Goal: Task Accomplishment & Management: Manage account settings

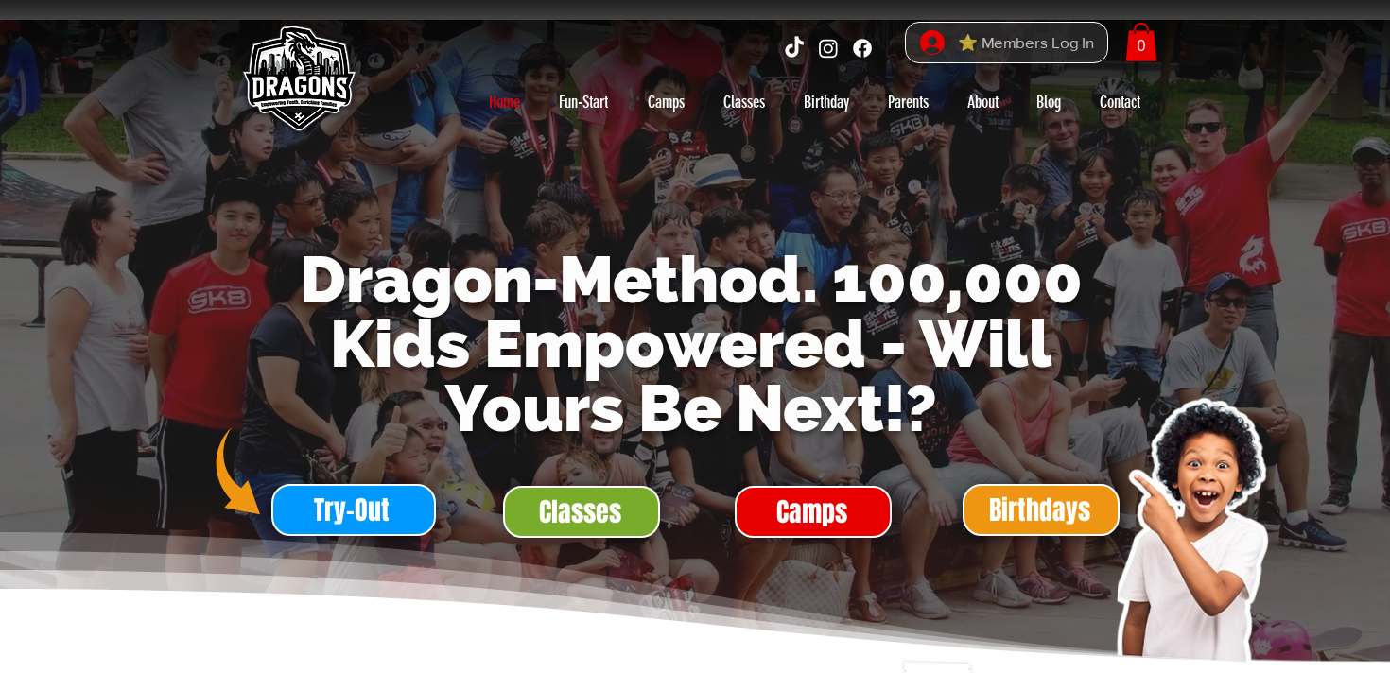
click at [1014, 49] on span "⭐ Members Log In" at bounding box center [1025, 42] width 149 height 29
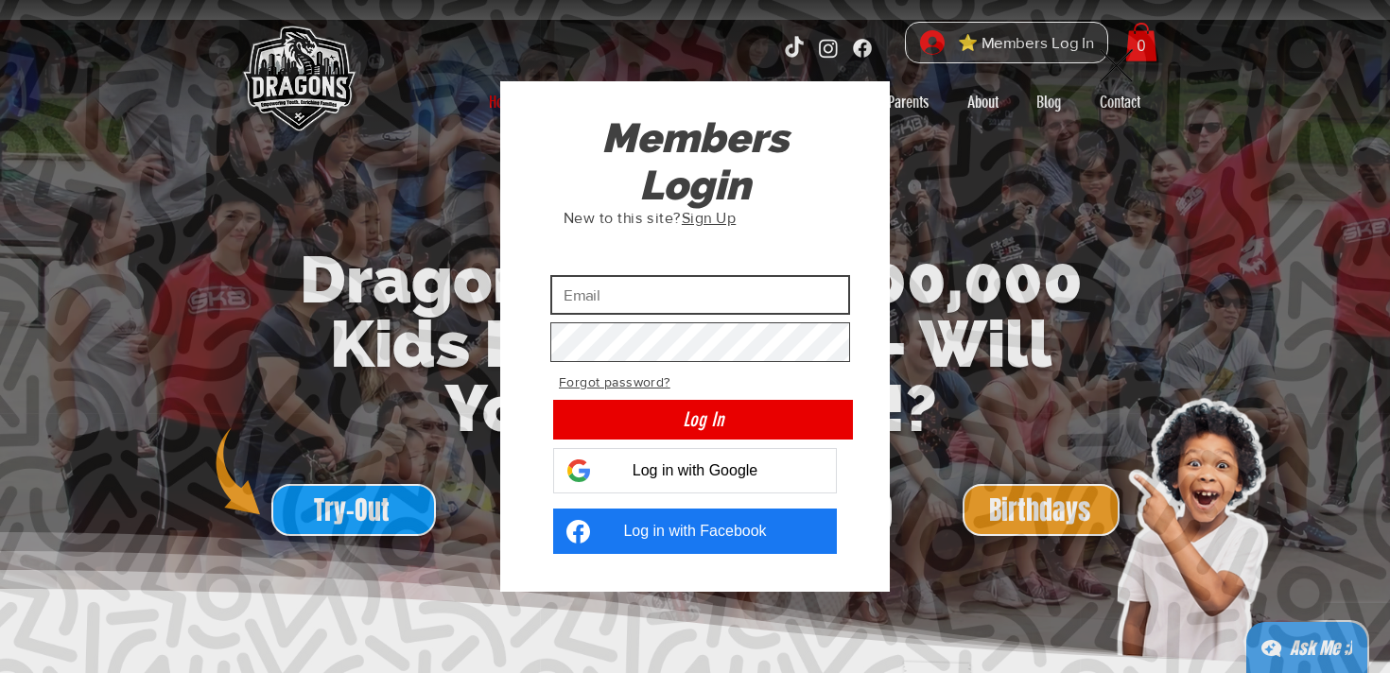
click at [710, 305] on input "Custom Login" at bounding box center [700, 295] width 300 height 40
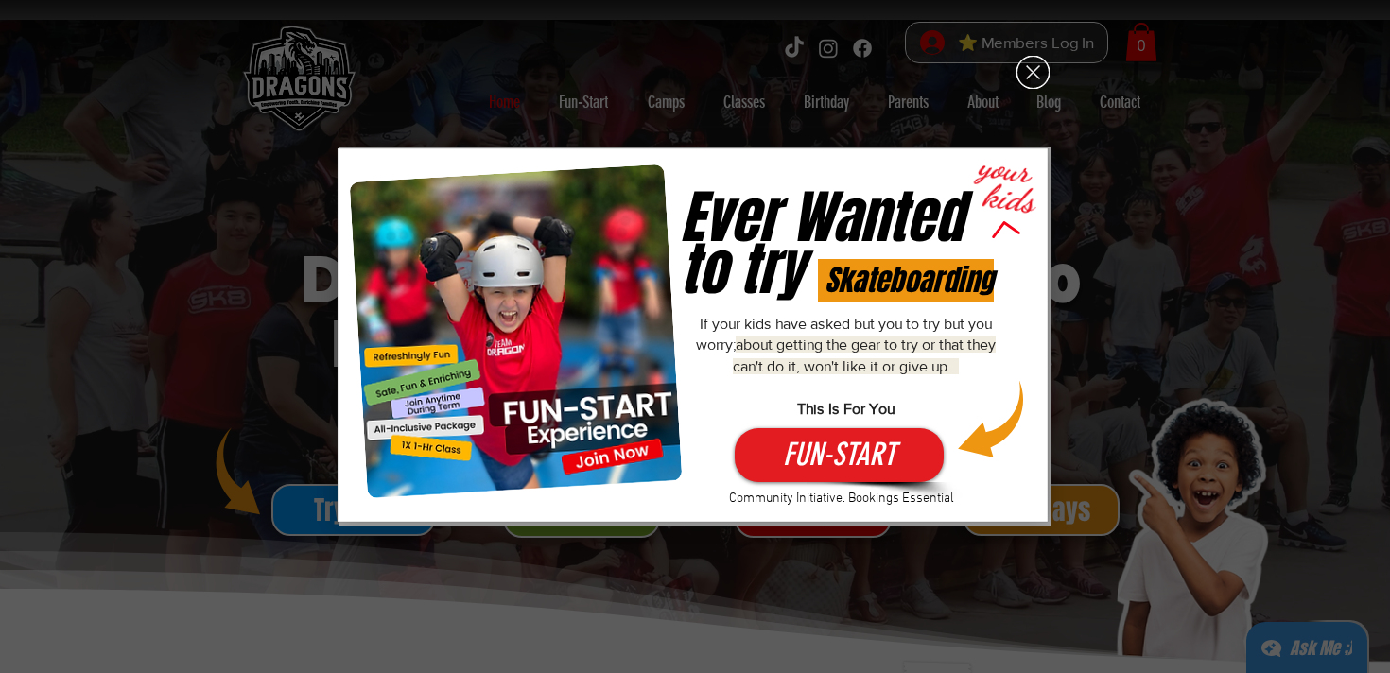
click at [1024, 78] on icon "Back to site" at bounding box center [1033, 72] width 33 height 33
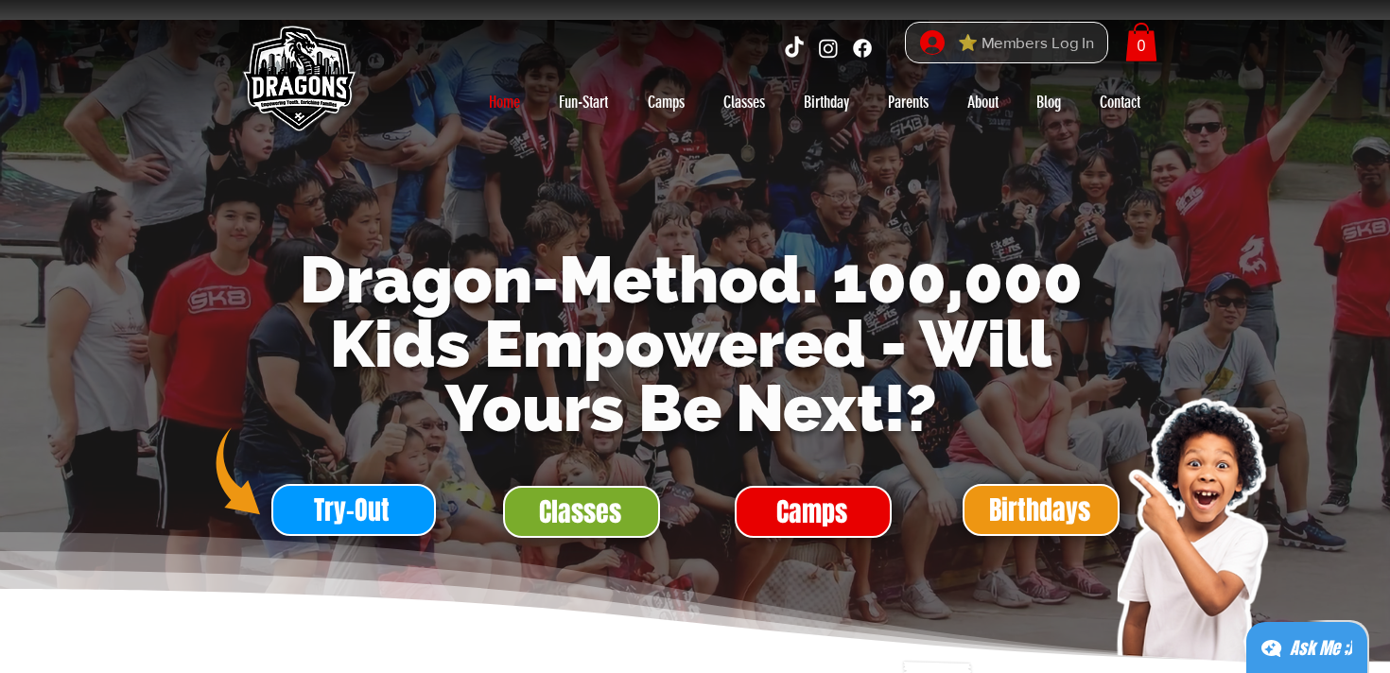
click at [1075, 29] on span "⭐ Members Log In" at bounding box center [1025, 42] width 149 height 29
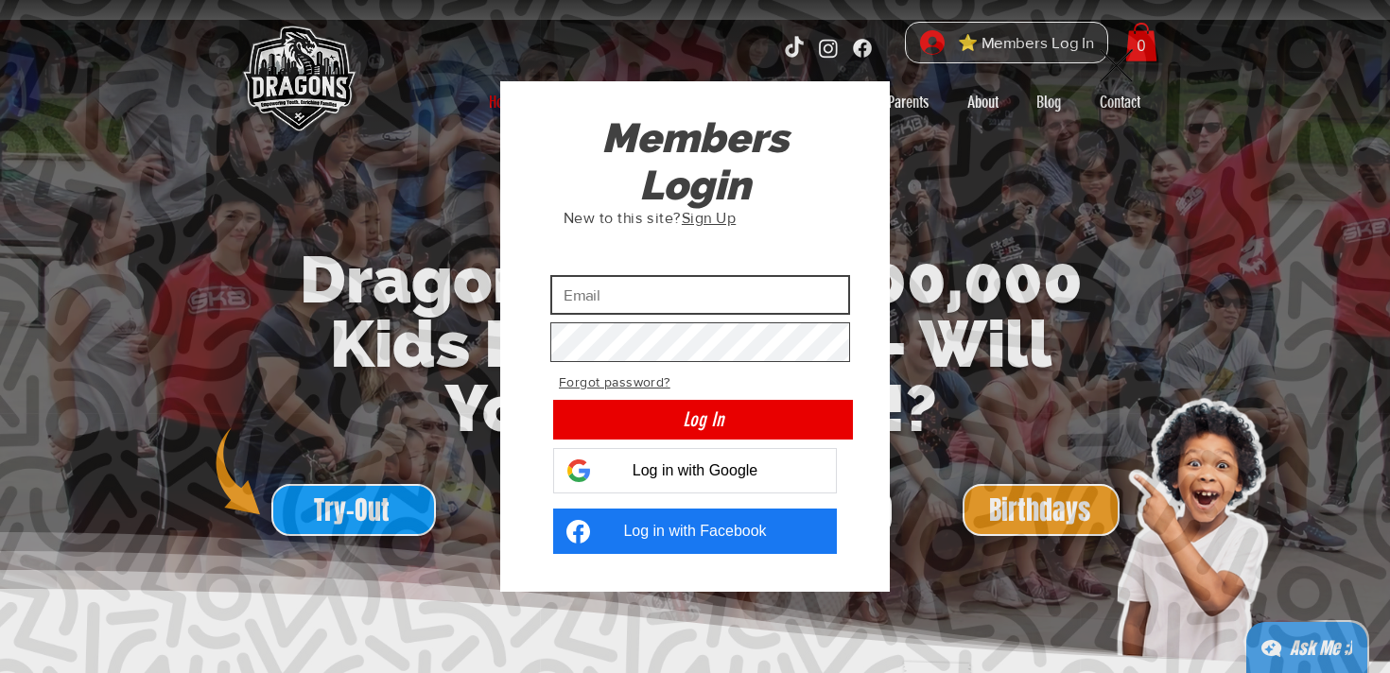
click at [731, 292] on input "Custom Login" at bounding box center [700, 295] width 300 height 40
type input "[EMAIL_ADDRESS][DOMAIN_NAME]"
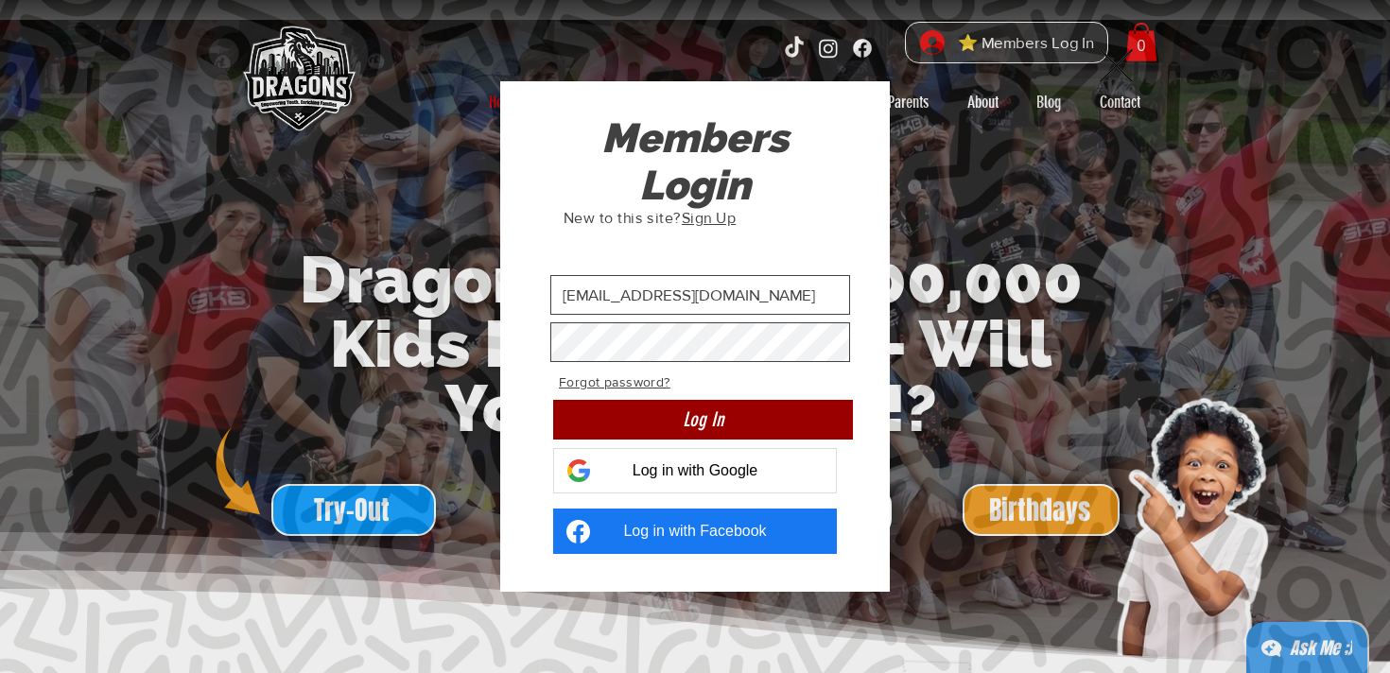
click at [753, 427] on button "Log In" at bounding box center [703, 420] width 300 height 40
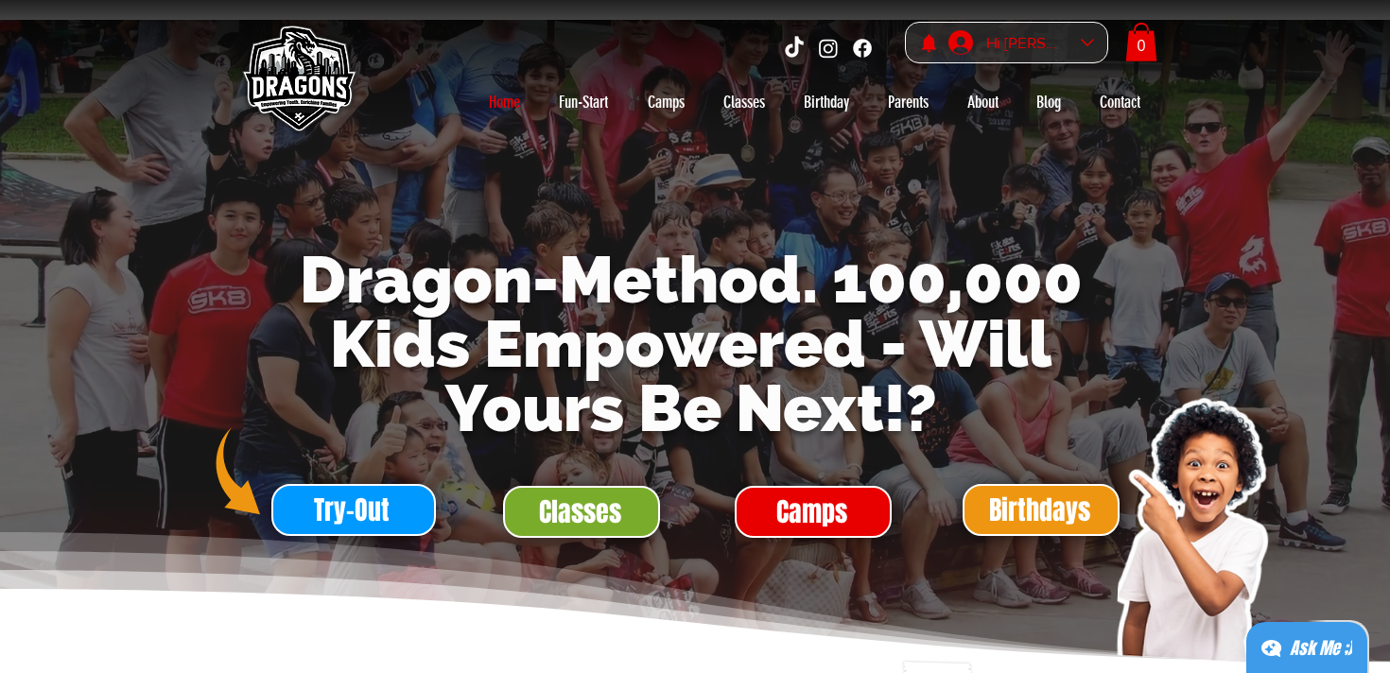
click at [1086, 57] on div "Hi [PERSON_NAME]" at bounding box center [1024, 43] width 165 height 41
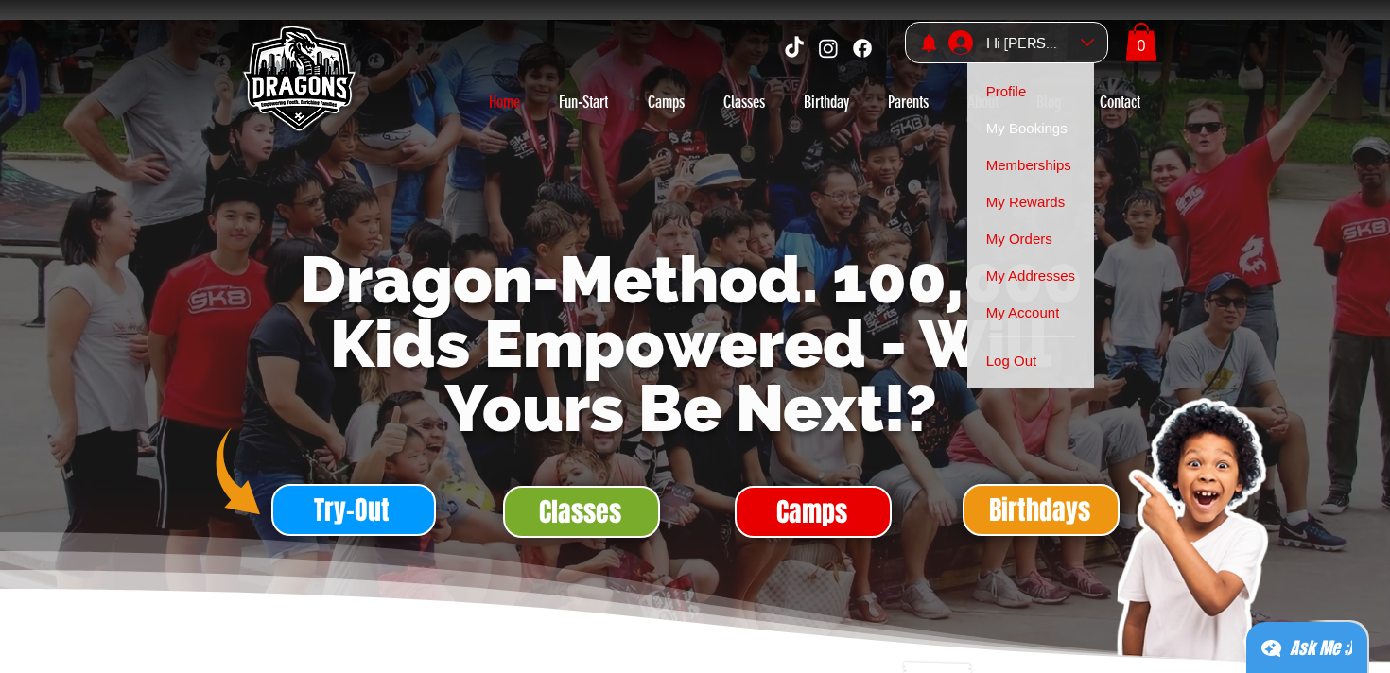
click at [1043, 130] on span "My Bookings" at bounding box center [1026, 128] width 81 height 37
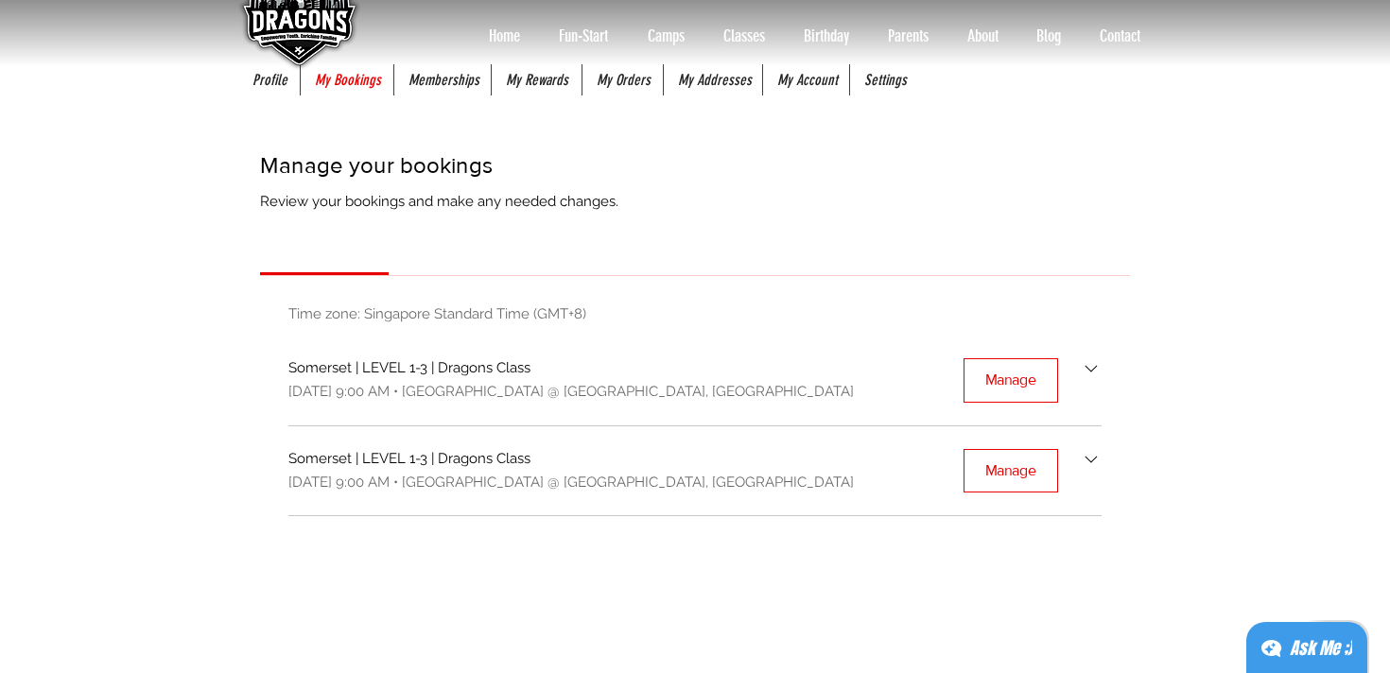
scroll to position [92, 0]
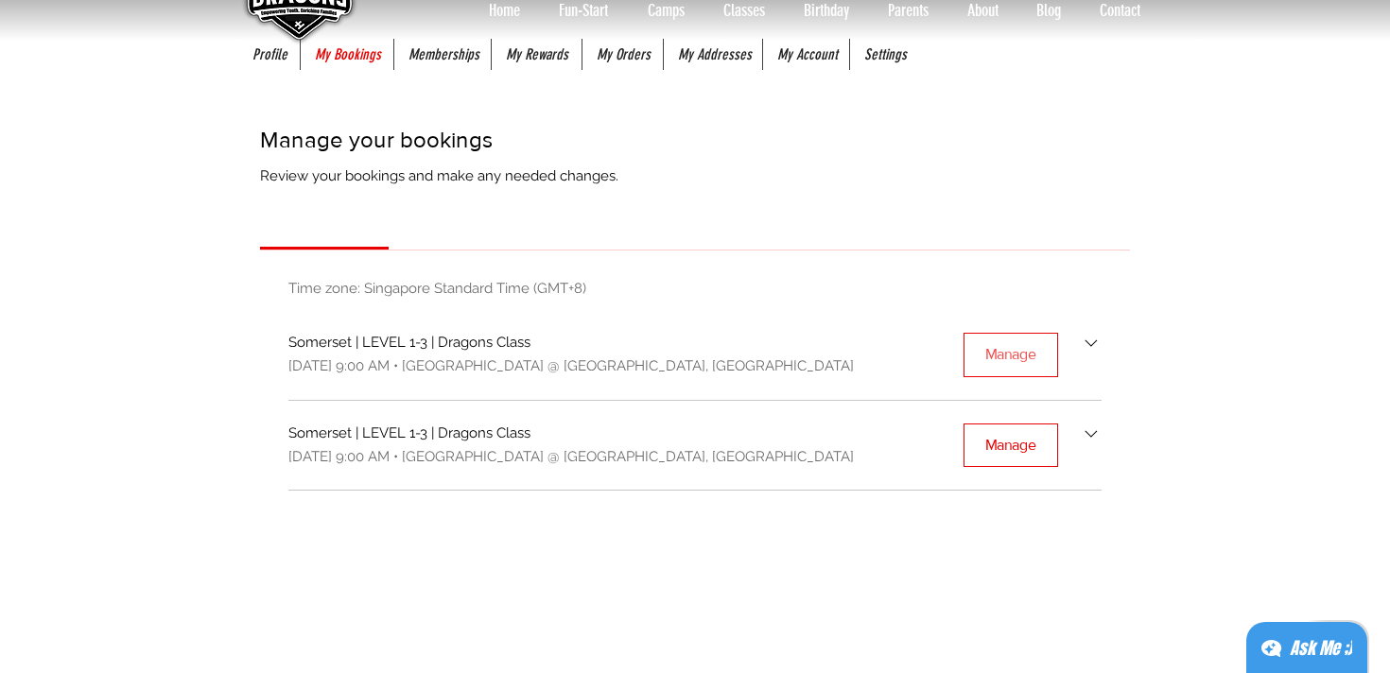
click at [1005, 358] on div "Manage" at bounding box center [1010, 354] width 51 height 21
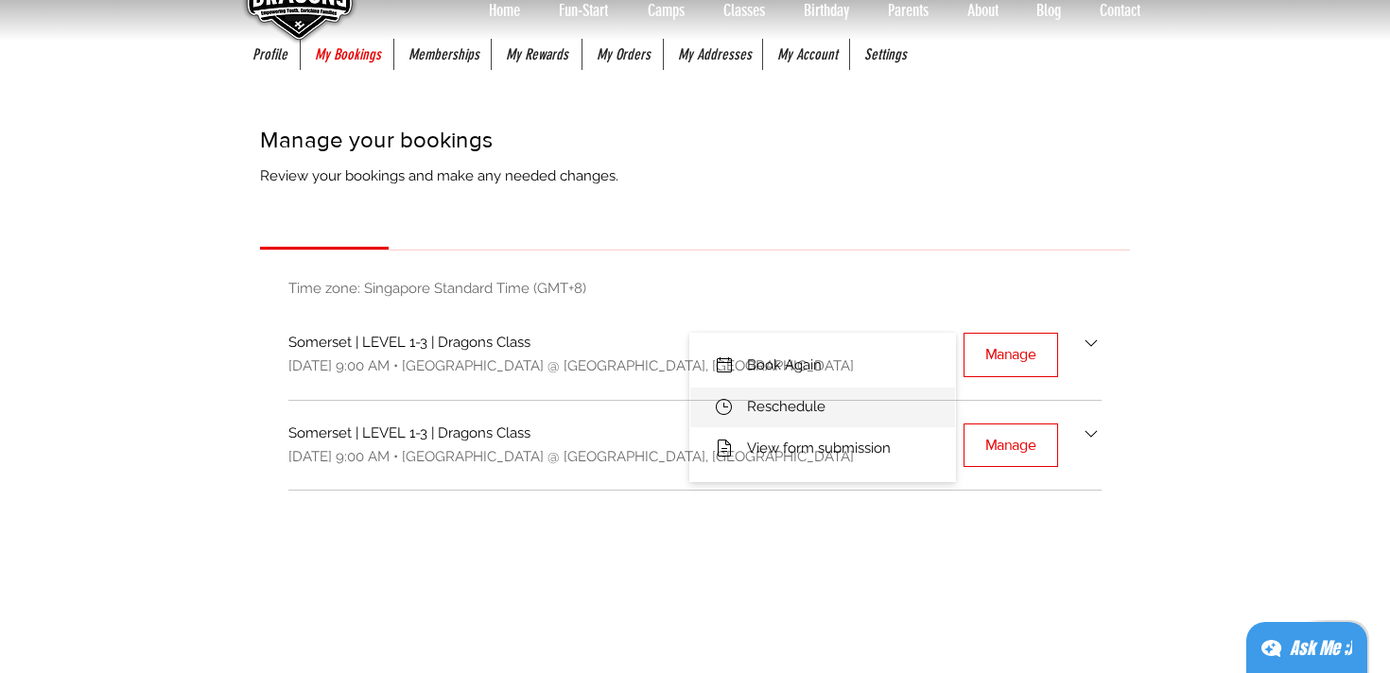
click at [846, 410] on li "Reschedule" at bounding box center [822, 408] width 265 height 40
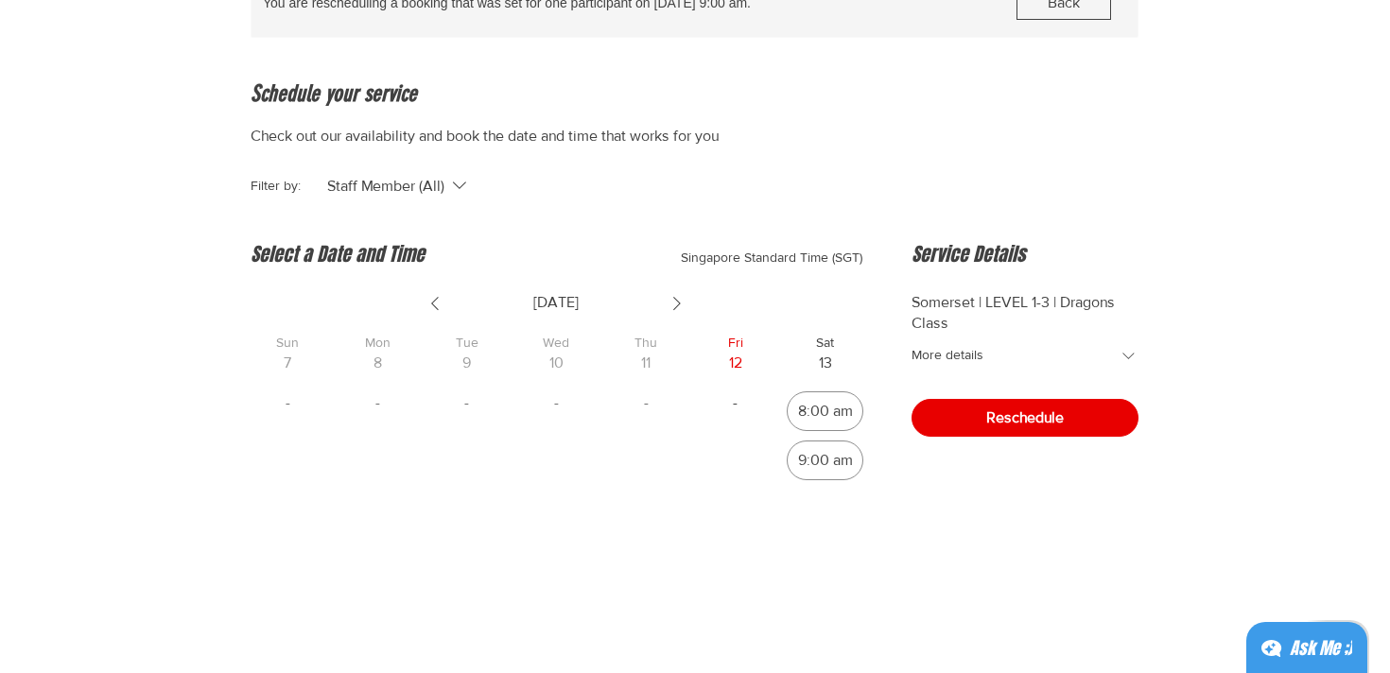
scroll to position [205, 0]
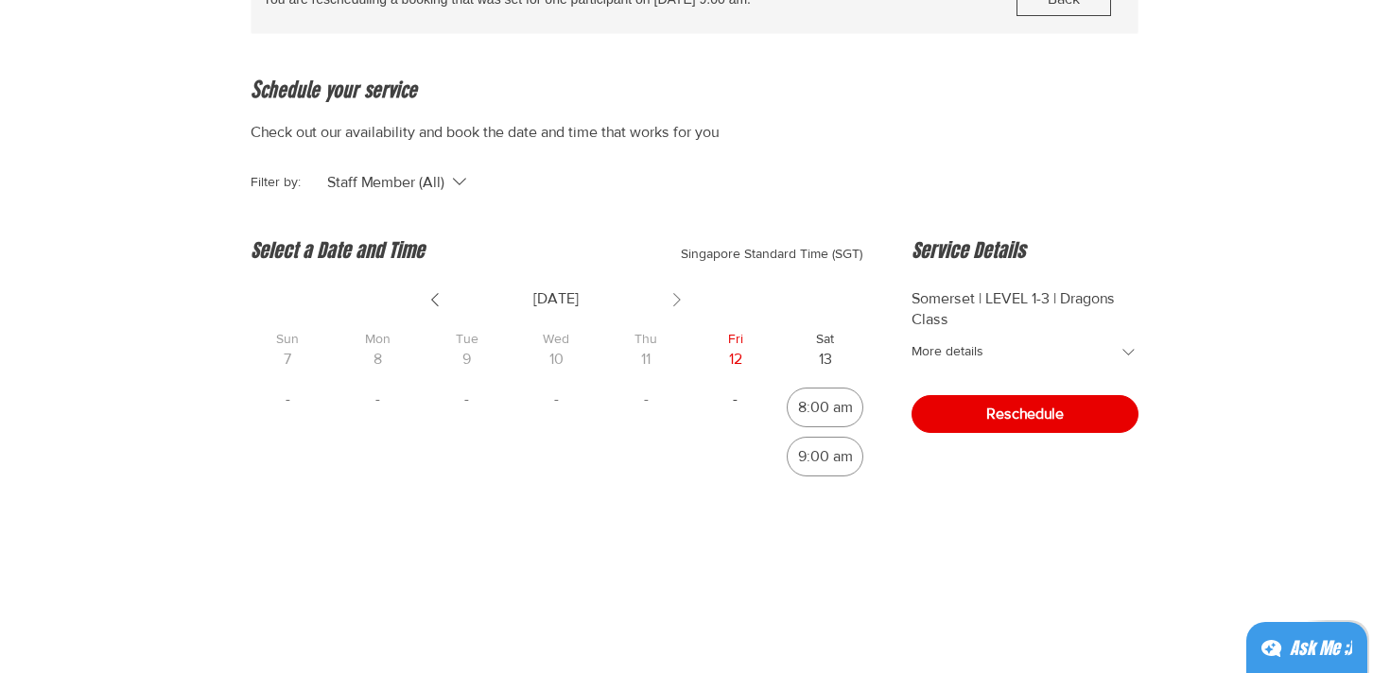
click at [675, 301] on icon "Show next week" at bounding box center [677, 299] width 23 height 23
click at [851, 450] on div "9:00 am" at bounding box center [825, 456] width 55 height 15
radio input "true"
click at [1011, 427] on button "Reschedule" at bounding box center [1025, 414] width 227 height 38
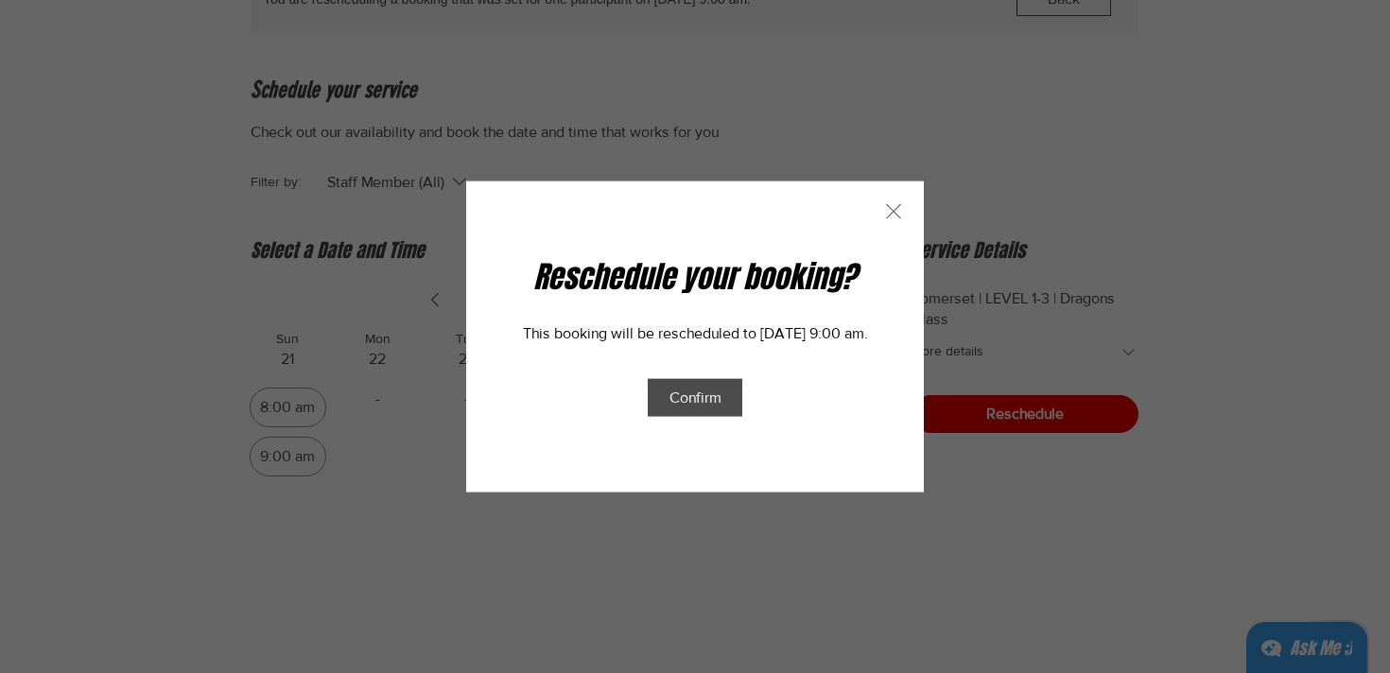
click at [712, 395] on span "Confirm" at bounding box center [696, 397] width 52 height 16
